Goal: Information Seeking & Learning: Learn about a topic

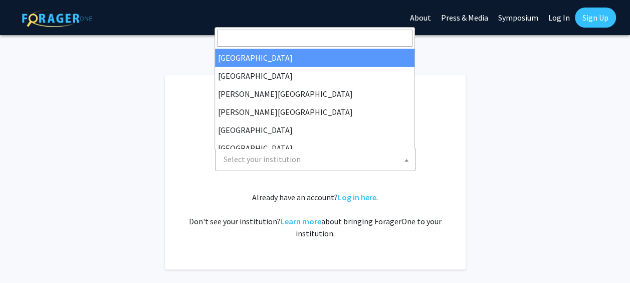
click at [410, 164] on span at bounding box center [406, 160] width 10 height 22
click at [322, 35] on input "Search" at bounding box center [314, 38] width 195 height 17
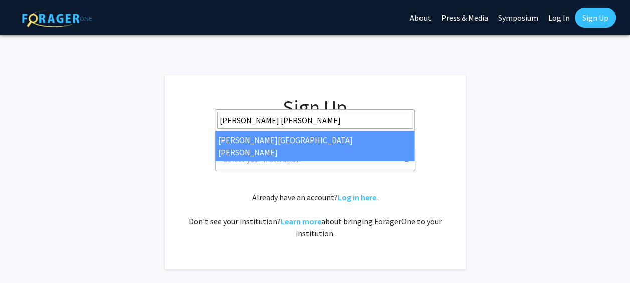
type input "[PERSON_NAME] [PERSON_NAME]"
select select "1"
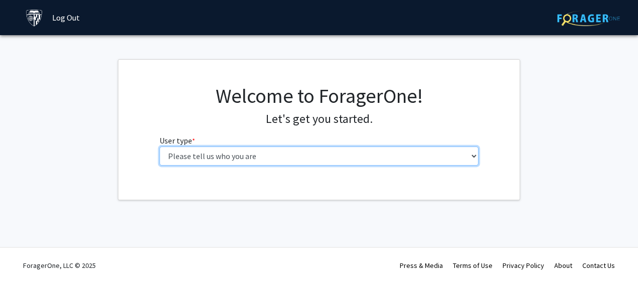
click at [305, 159] on select "Please tell us who you are Undergraduate Student Master's Student Doctoral Cand…" at bounding box center [318, 155] width 319 height 19
select select "2: masters"
click at [159, 146] on select "Please tell us who you are Undergraduate Student Master's Student Doctoral Cand…" at bounding box center [318, 155] width 319 height 19
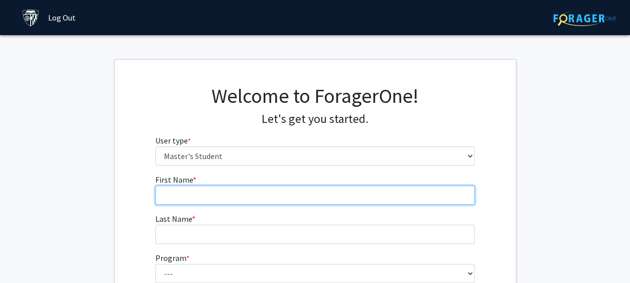
drag, startPoint x: 302, startPoint y: 166, endPoint x: 302, endPoint y: 191, distance: 25.6
click at [302, 191] on input "First Name * required" at bounding box center [314, 194] width 319 height 19
type input "Grant"
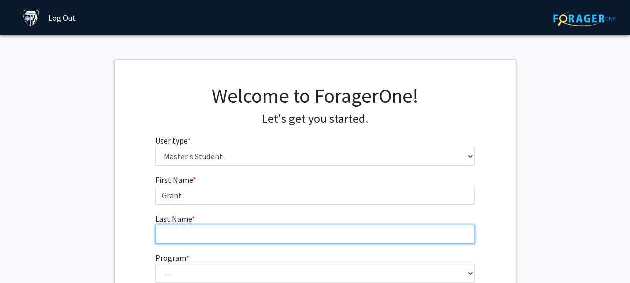
click at [303, 232] on input "Last Name * required" at bounding box center [314, 234] width 319 height 19
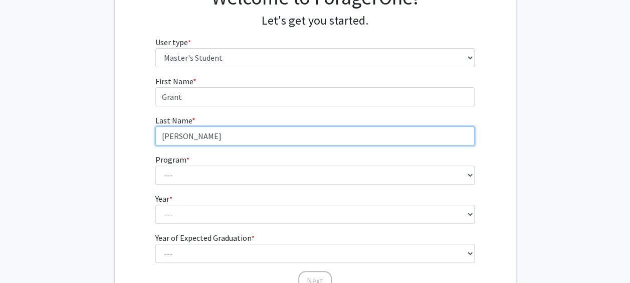
scroll to position [100, 0]
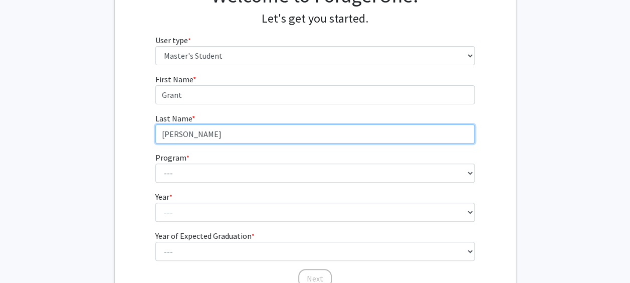
type input "[PERSON_NAME]"
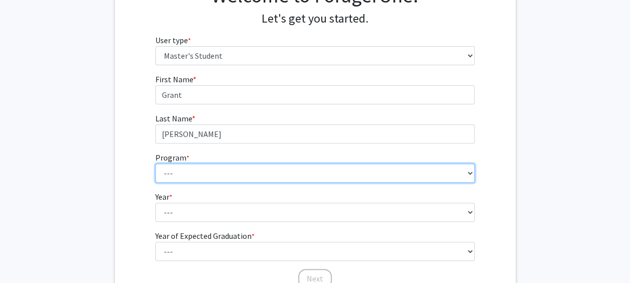
click at [409, 179] on select "--- Anatomy Education Applied and Computational Mathematics Applied Biomedical …" at bounding box center [314, 172] width 319 height 19
select select "51: 40"
click at [155, 163] on select "--- Anatomy Education Applied and Computational Mathematics Applied Biomedical …" at bounding box center [314, 172] width 319 height 19
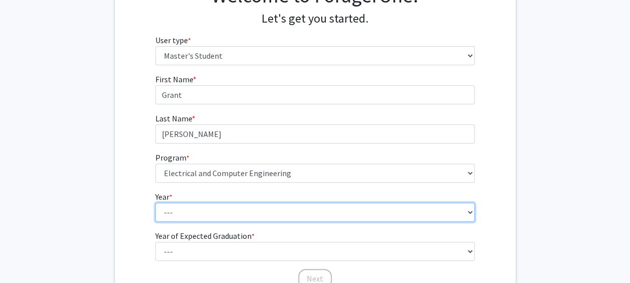
click at [261, 212] on select "--- First Year Second Year" at bounding box center [314, 211] width 319 height 19
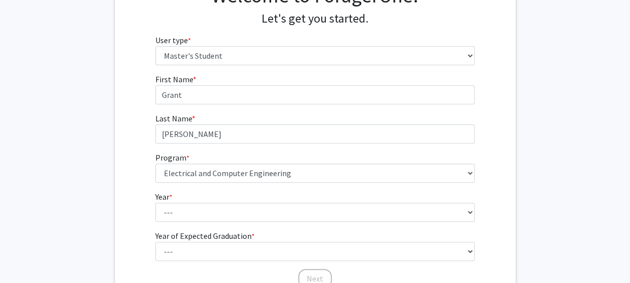
click at [486, 215] on div "First Name * required [PERSON_NAME] Last Name * required [PERSON_NAME] Program …" at bounding box center [315, 181] width 401 height 216
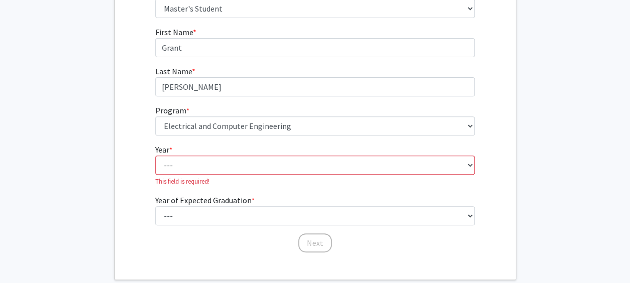
scroll to position [150, 0]
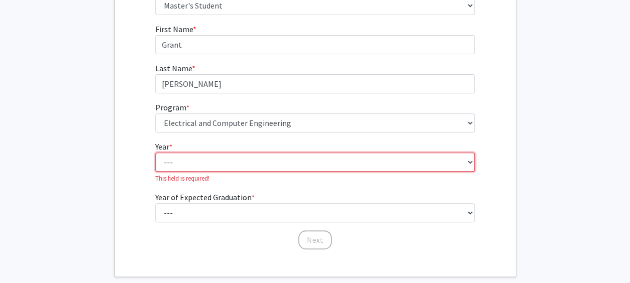
click at [470, 162] on select "--- First Year Second Year" at bounding box center [314, 161] width 319 height 19
select select "1: first_year"
click at [155, 152] on select "--- First Year Second Year" at bounding box center [314, 161] width 319 height 19
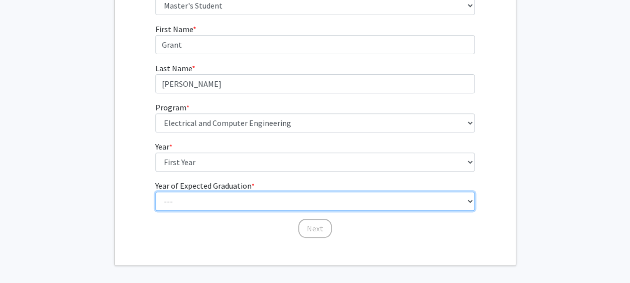
click at [267, 204] on select "--- 2025 2026 2027 2028 2029 2030 2031 2032 2033 2034" at bounding box center [314, 200] width 319 height 19
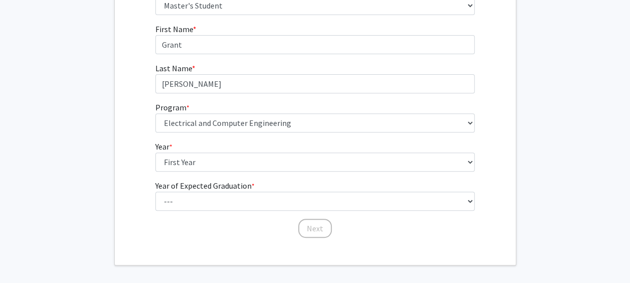
click at [483, 190] on div "First Name * required [PERSON_NAME] Last Name * required [PERSON_NAME] Program …" at bounding box center [315, 131] width 401 height 216
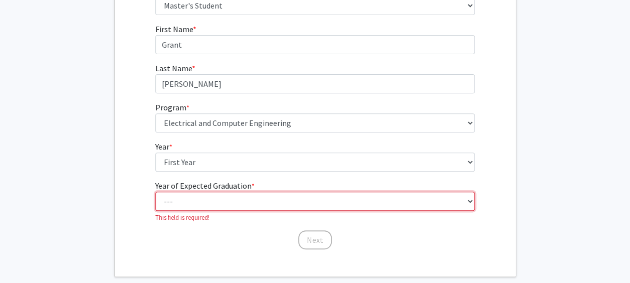
click at [471, 202] on select "--- 2025 2026 2027 2028 2029 2030 2031 2032 2033 2034" at bounding box center [314, 200] width 319 height 19
select select "5: 2029"
click at [155, 191] on select "--- 2025 2026 2027 2028 2029 2030 2031 2032 2033 2034" at bounding box center [314, 200] width 319 height 19
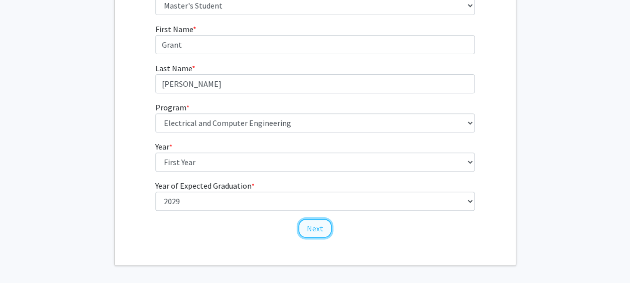
click at [320, 234] on button "Next" at bounding box center [315, 228] width 34 height 19
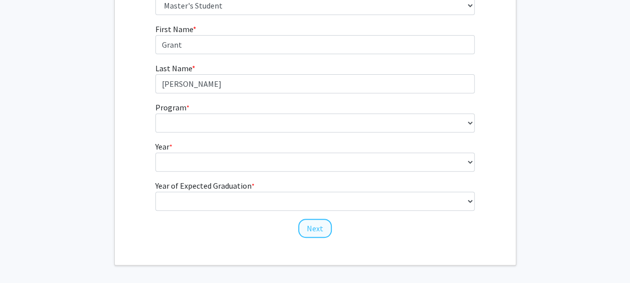
scroll to position [34, 0]
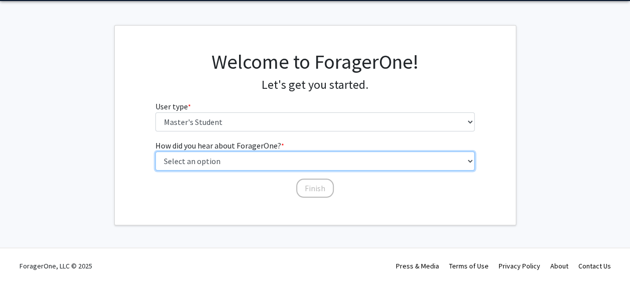
click at [262, 158] on select "Select an option Peer/student recommendation Faculty/staff recommendation Unive…" at bounding box center [314, 160] width 319 height 19
select select "3: university_website"
click at [155, 151] on select "Select an option Peer/student recommendation Faculty/staff recommendation Unive…" at bounding box center [314, 160] width 319 height 19
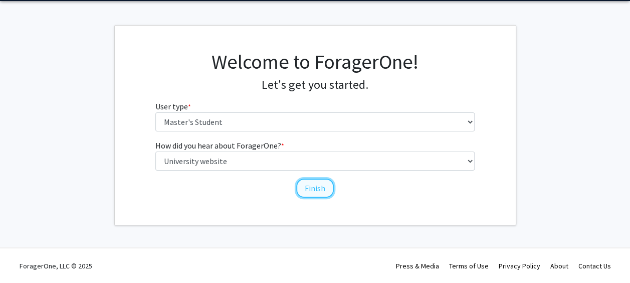
click at [316, 192] on button "Finish" at bounding box center [315, 187] width 38 height 19
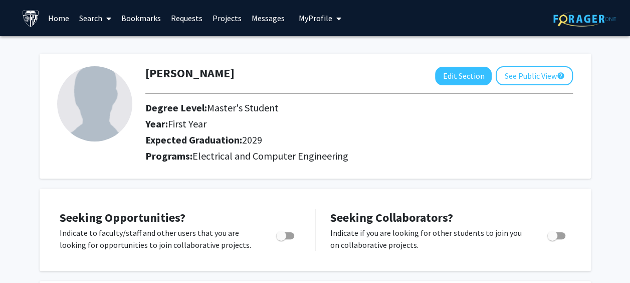
click at [229, 17] on link "Projects" at bounding box center [227, 18] width 39 height 35
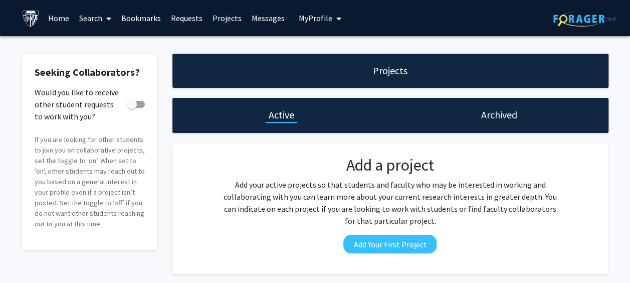
click at [85, 21] on link "Search" at bounding box center [95, 18] width 42 height 35
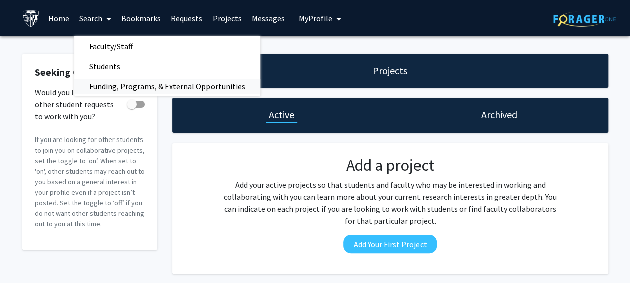
click at [111, 89] on span "Funding, Programs, & External Opportunities" at bounding box center [167, 86] width 186 height 20
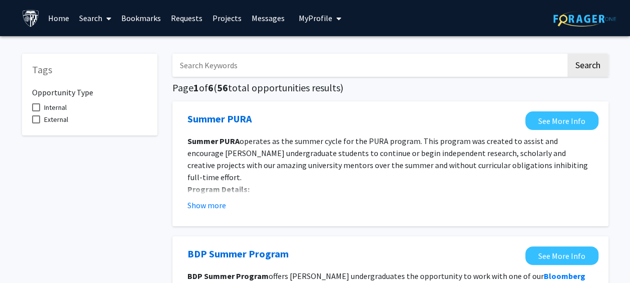
click at [237, 71] on input "Search Keywords" at bounding box center [368, 65] width 393 height 23
click at [591, 71] on button "Search" at bounding box center [587, 65] width 41 height 23
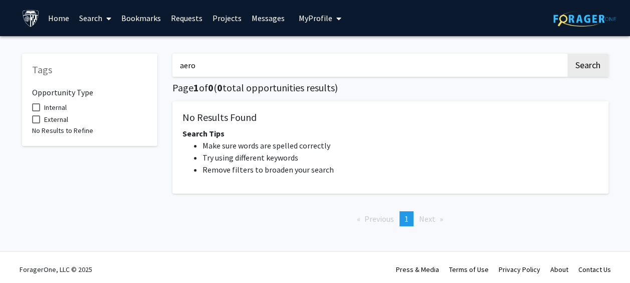
click at [417, 70] on input "aero" at bounding box center [368, 65] width 393 height 23
type input "aerospace"
click at [589, 65] on button "Search" at bounding box center [587, 65] width 41 height 23
click at [250, 68] on input "aerospace" at bounding box center [368, 65] width 393 height 23
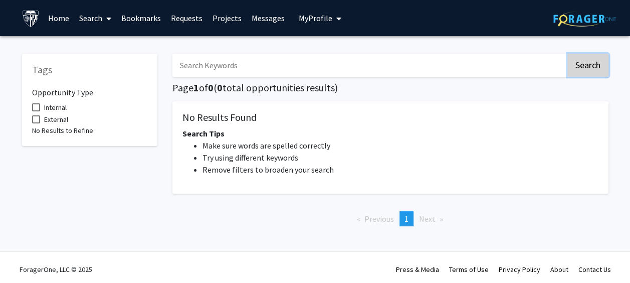
click at [597, 67] on button "Search" at bounding box center [587, 65] width 41 height 23
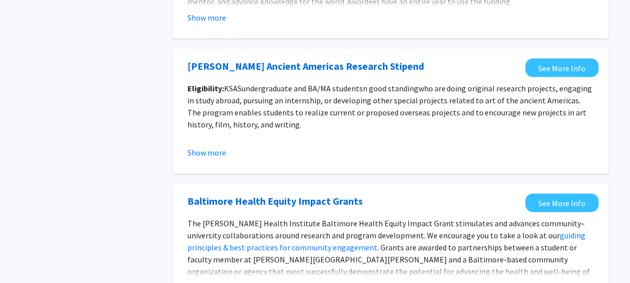
scroll to position [1221, 0]
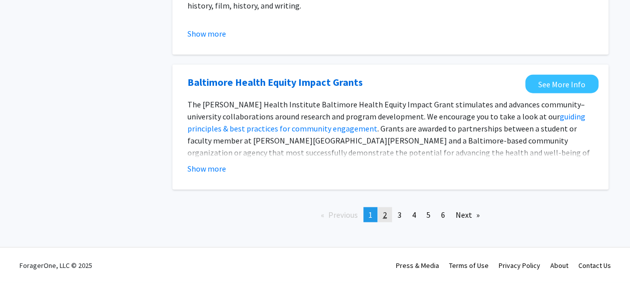
click at [382, 219] on link "page 2" at bounding box center [385, 214] width 14 height 15
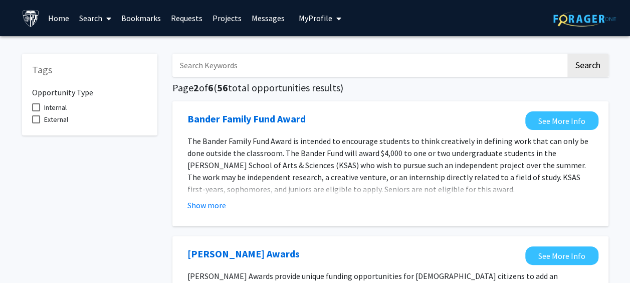
click at [272, 70] on input "Search Keywords" at bounding box center [368, 65] width 393 height 23
type input "engineering"
click at [596, 66] on button "Search" at bounding box center [587, 65] width 41 height 23
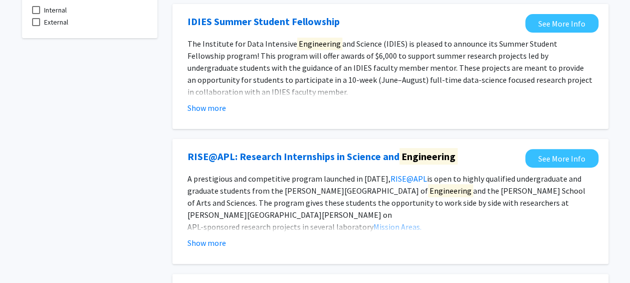
scroll to position [100, 0]
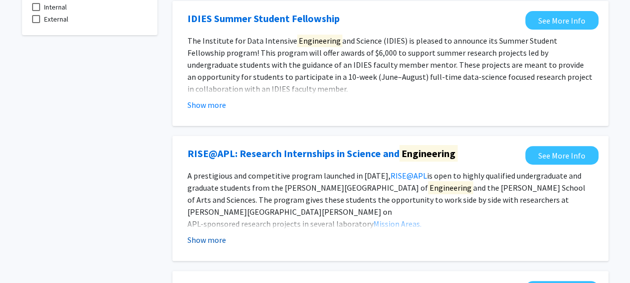
click at [209, 242] on button "Show more" at bounding box center [206, 240] width 39 height 12
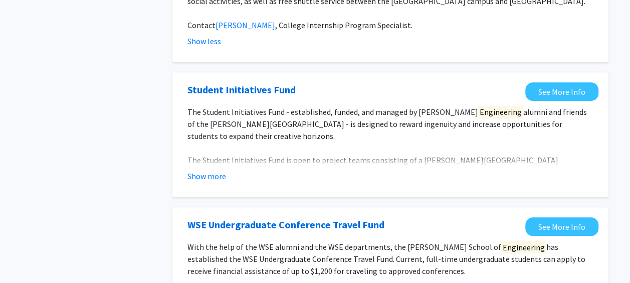
scroll to position [401, 0]
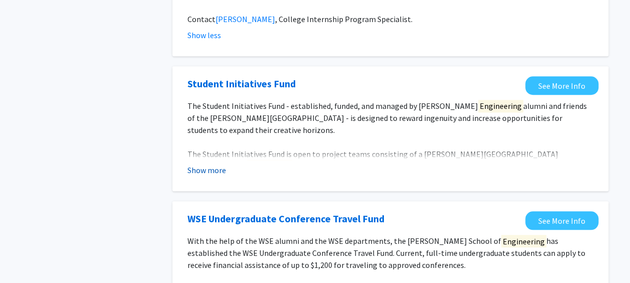
click at [214, 172] on button "Show more" at bounding box center [206, 170] width 39 height 12
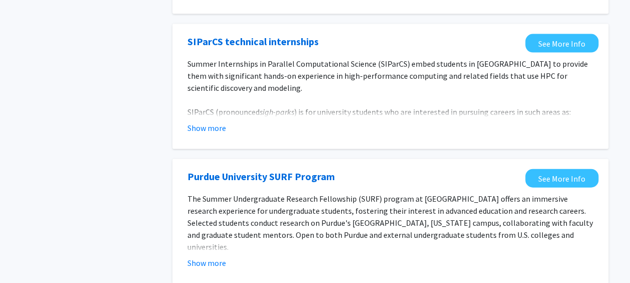
scroll to position [1120, 0]
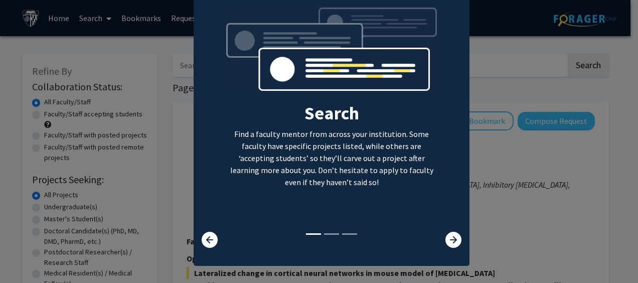
scroll to position [51, 0]
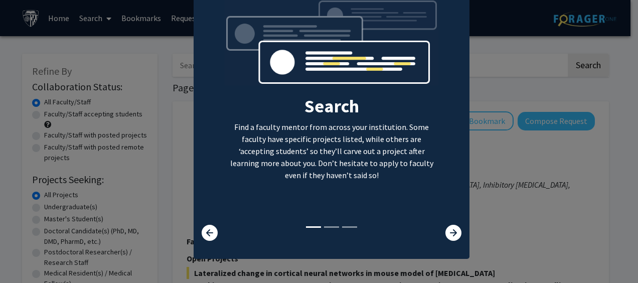
click at [327, 226] on li at bounding box center [331, 227] width 15 height 2
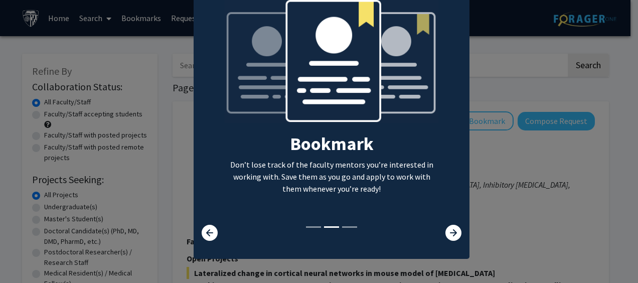
click at [346, 228] on li at bounding box center [349, 227] width 15 height 2
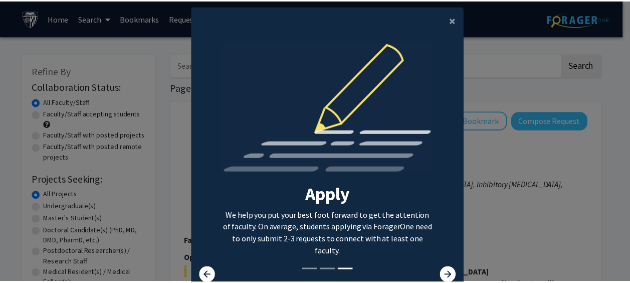
scroll to position [0, 0]
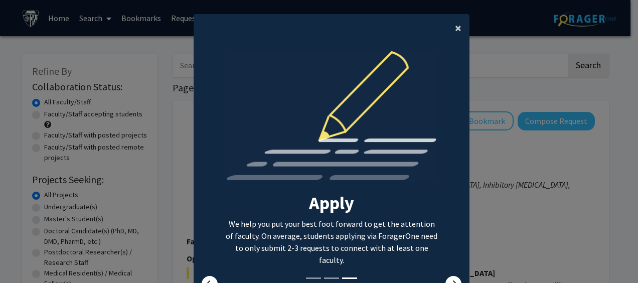
click at [459, 32] on button "×" at bounding box center [458, 28] width 23 height 28
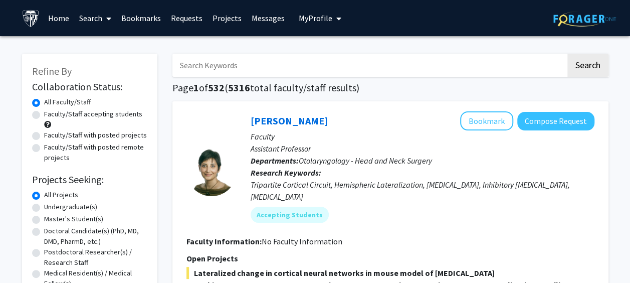
click at [222, 66] on input "Search Keywords" at bounding box center [368, 65] width 393 height 23
type input "aerospace"
click at [585, 67] on button "Search" at bounding box center [587, 65] width 41 height 23
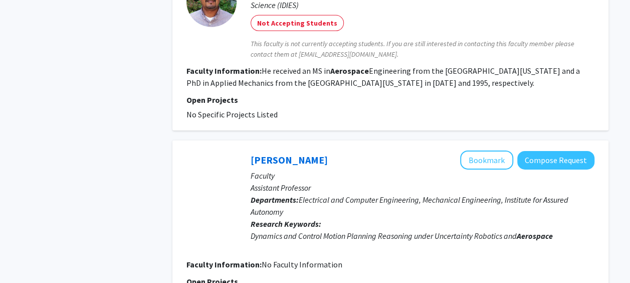
scroll to position [1604, 0]
